Goal: Transaction & Acquisition: Download file/media

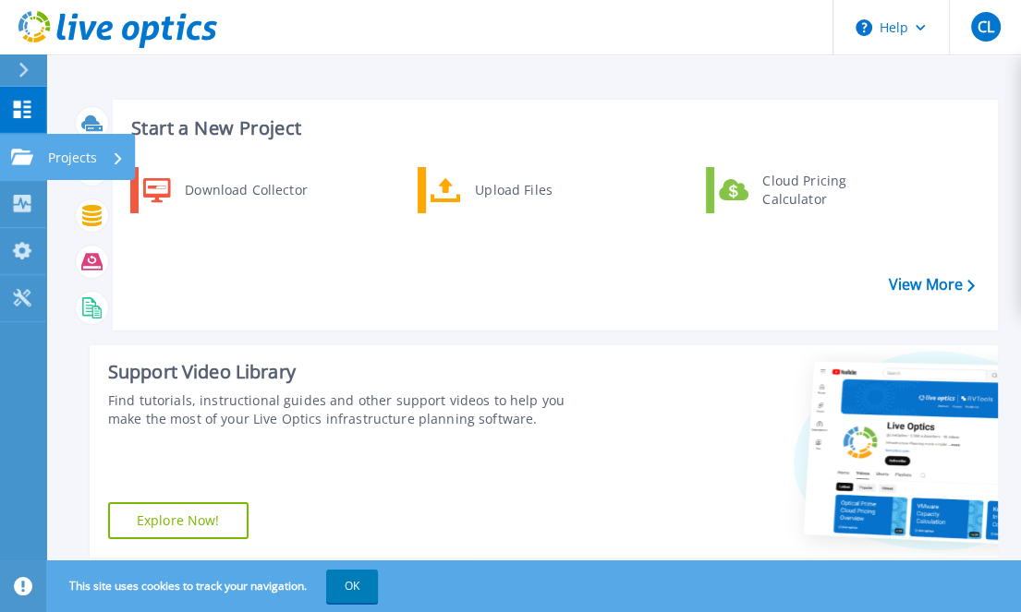
click at [17, 162] on div at bounding box center [22, 157] width 22 height 17
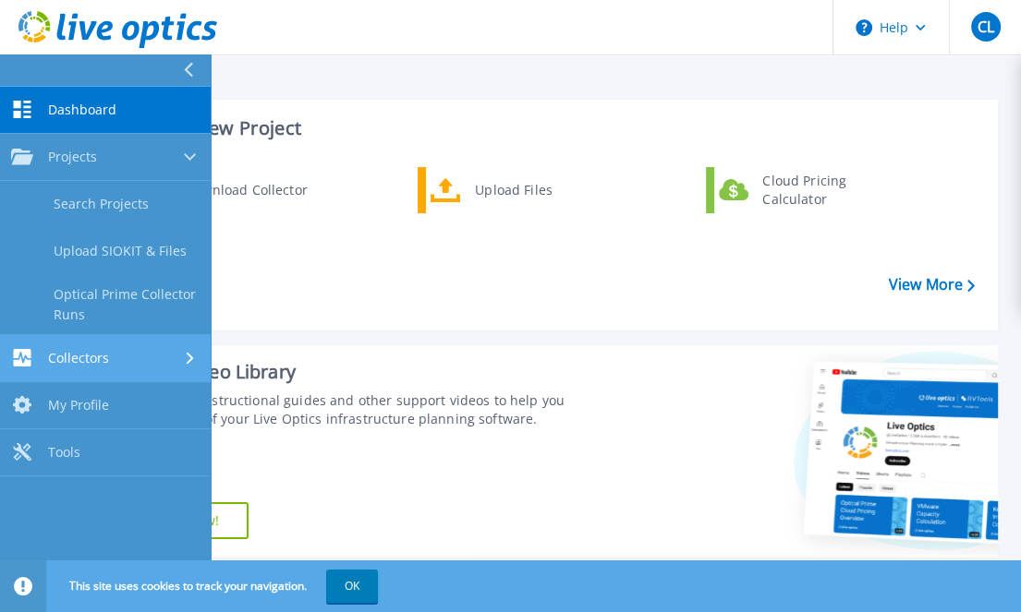
click at [74, 365] on span "Collectors" at bounding box center [78, 358] width 61 height 17
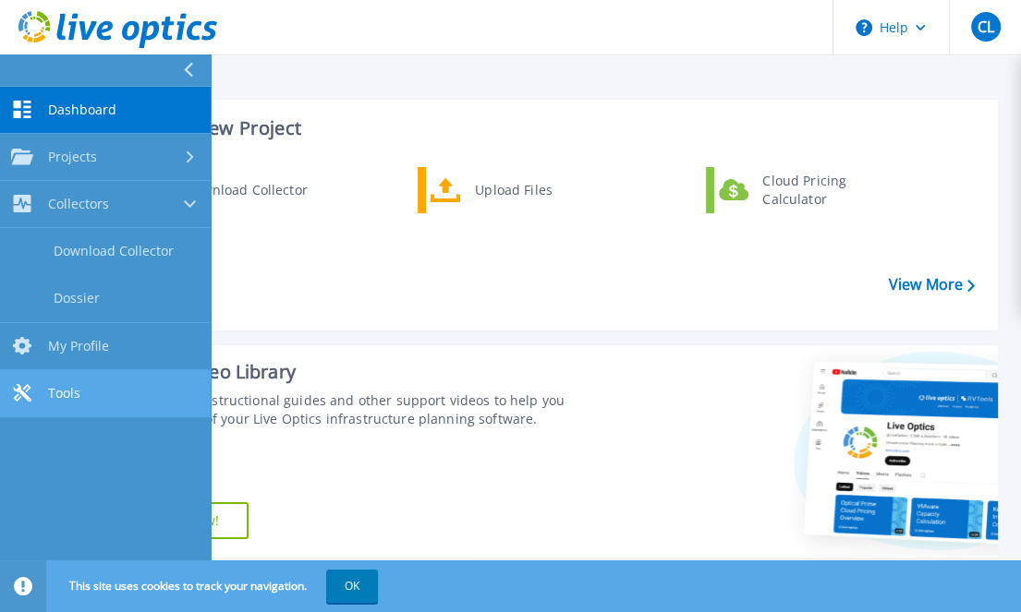
click at [79, 402] on span "Tools" at bounding box center [64, 393] width 32 height 17
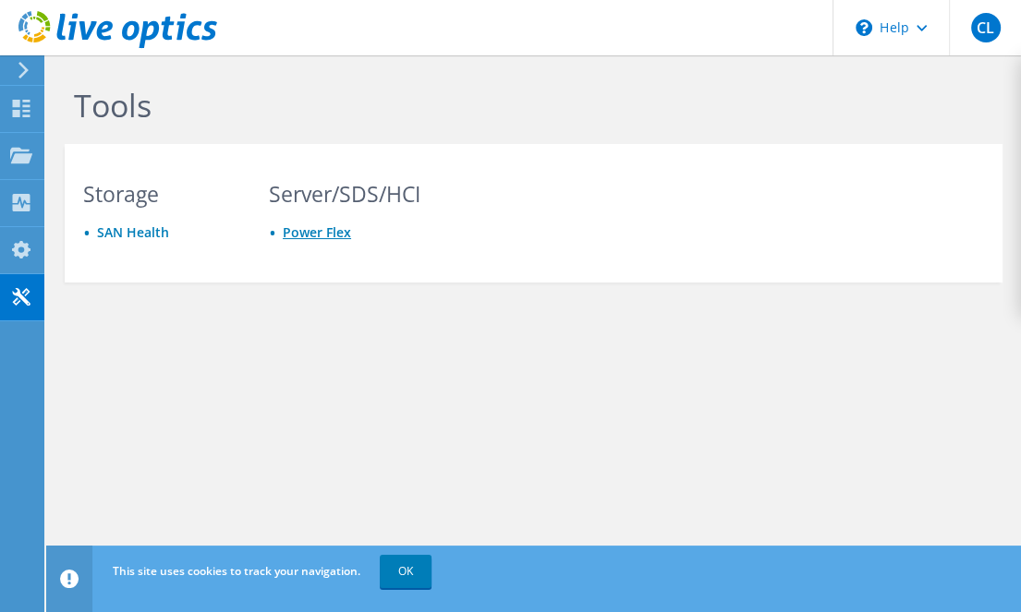
click at [317, 241] on link "Power Flex" at bounding box center [317, 233] width 68 height 18
click at [17, 114] on icon at bounding box center [21, 109] width 22 height 18
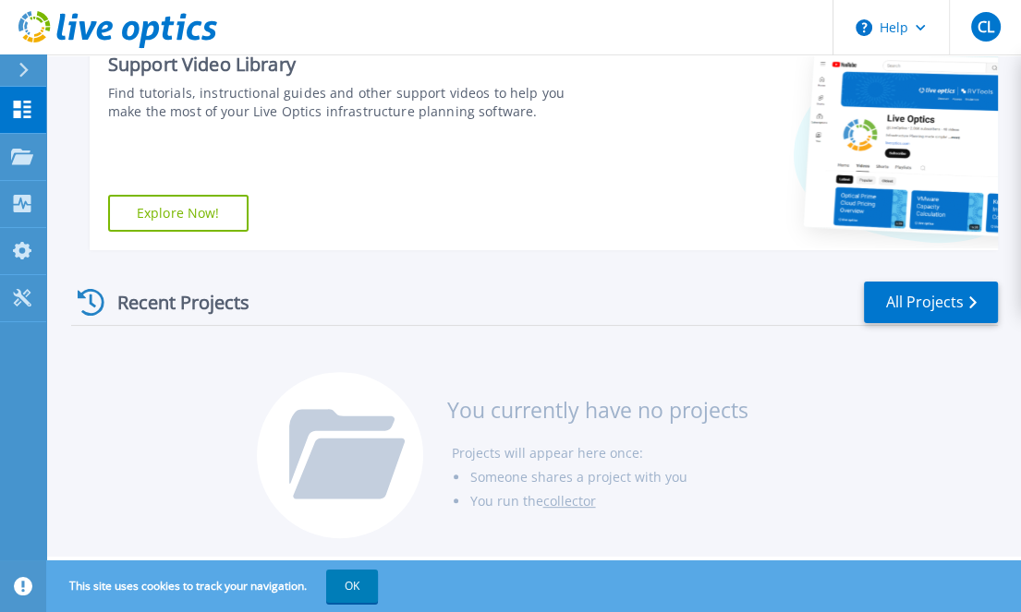
scroll to position [364, 0]
click at [79, 215] on p "Collectors" at bounding box center [78, 205] width 61 height 48
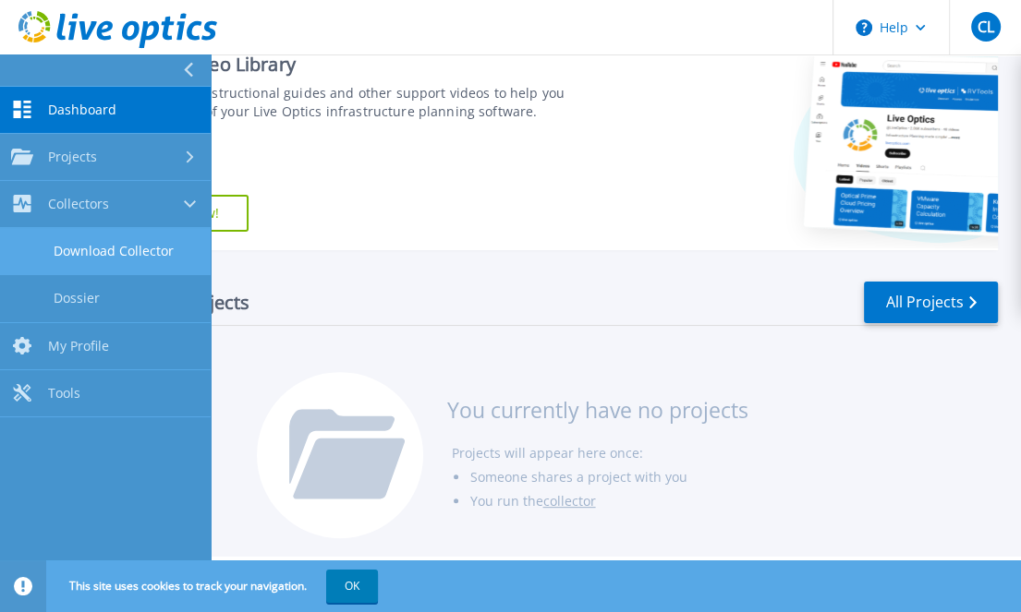
click at [114, 267] on link "Download Collector" at bounding box center [105, 251] width 211 height 47
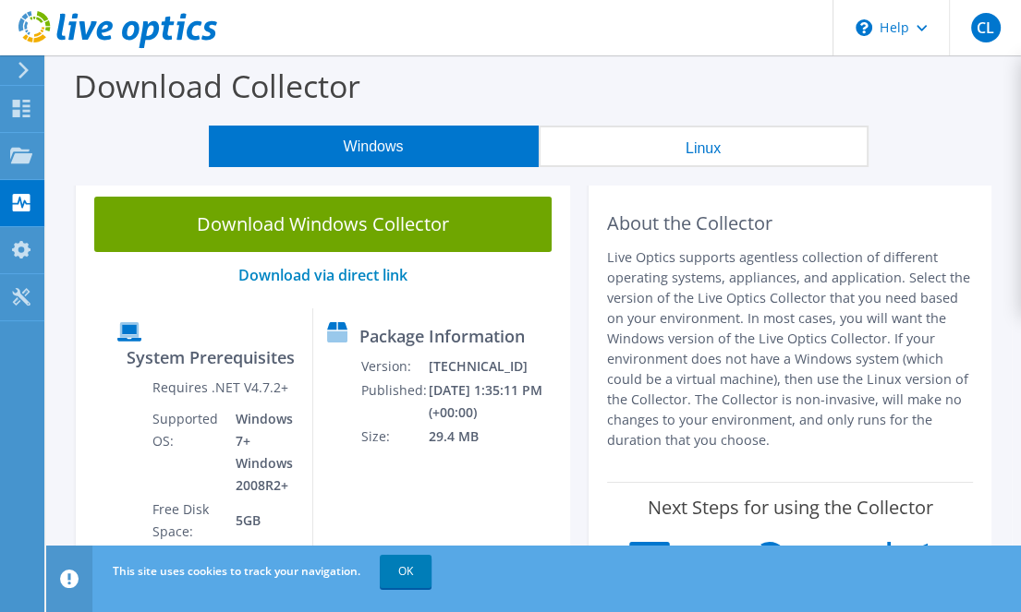
click at [711, 148] on button "Linux" at bounding box center [704, 147] width 330 height 42
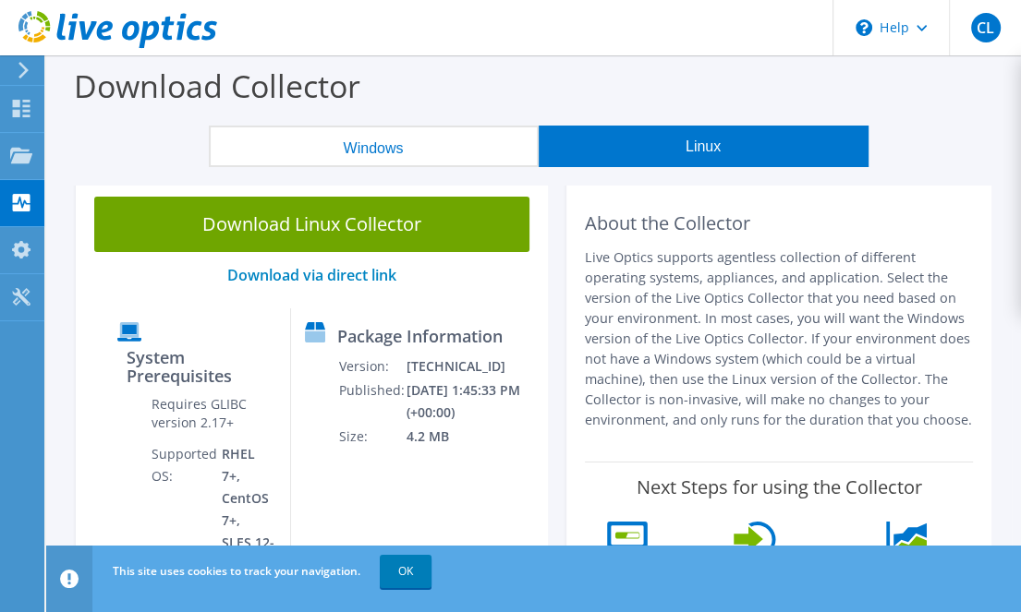
click at [345, 149] on button "Windows" at bounding box center [374, 147] width 330 height 42
